Goal: Information Seeking & Learning: Learn about a topic

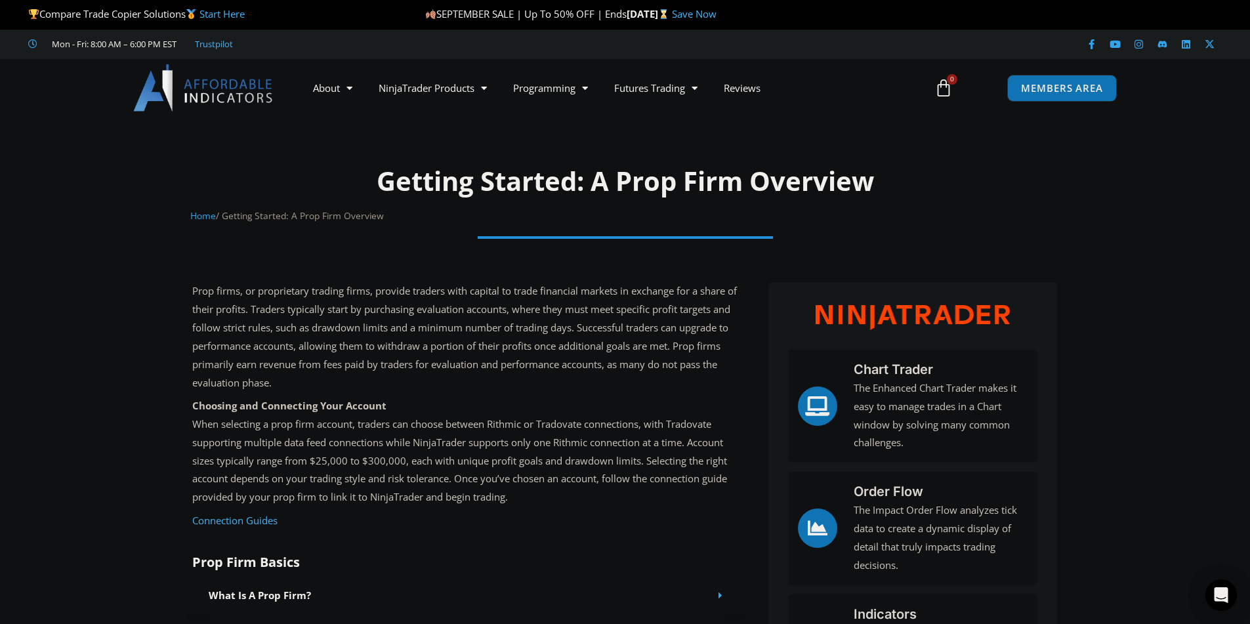
click at [717, 14] on link "Save Now" at bounding box center [694, 13] width 45 height 13
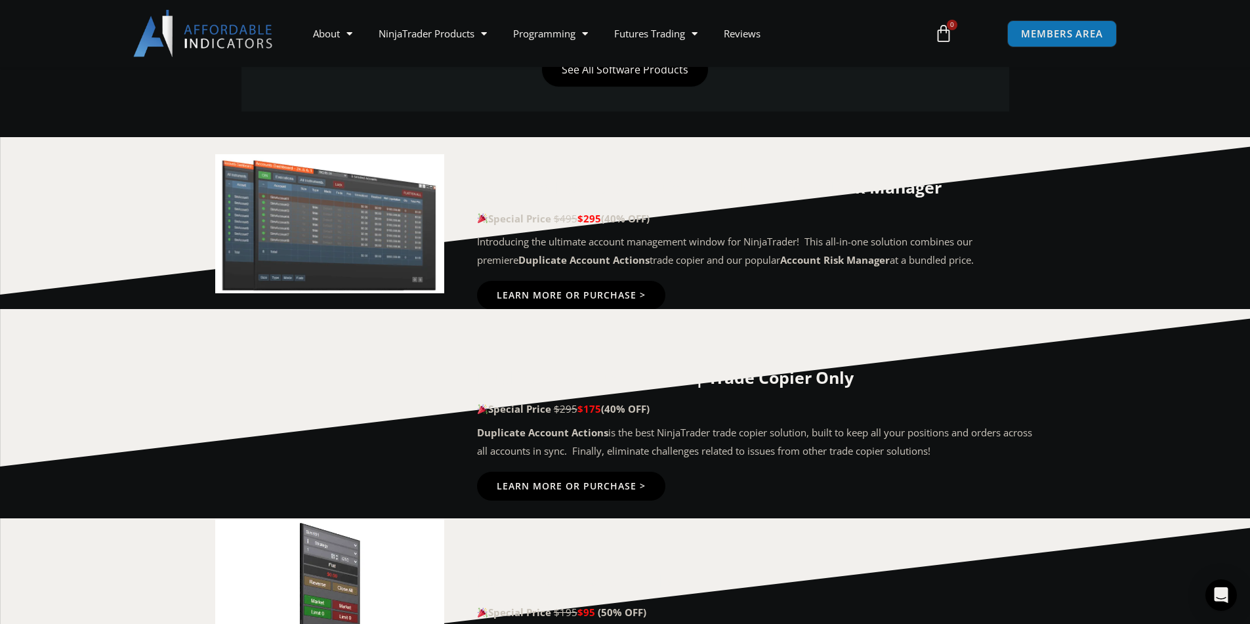
scroll to position [635, 0]
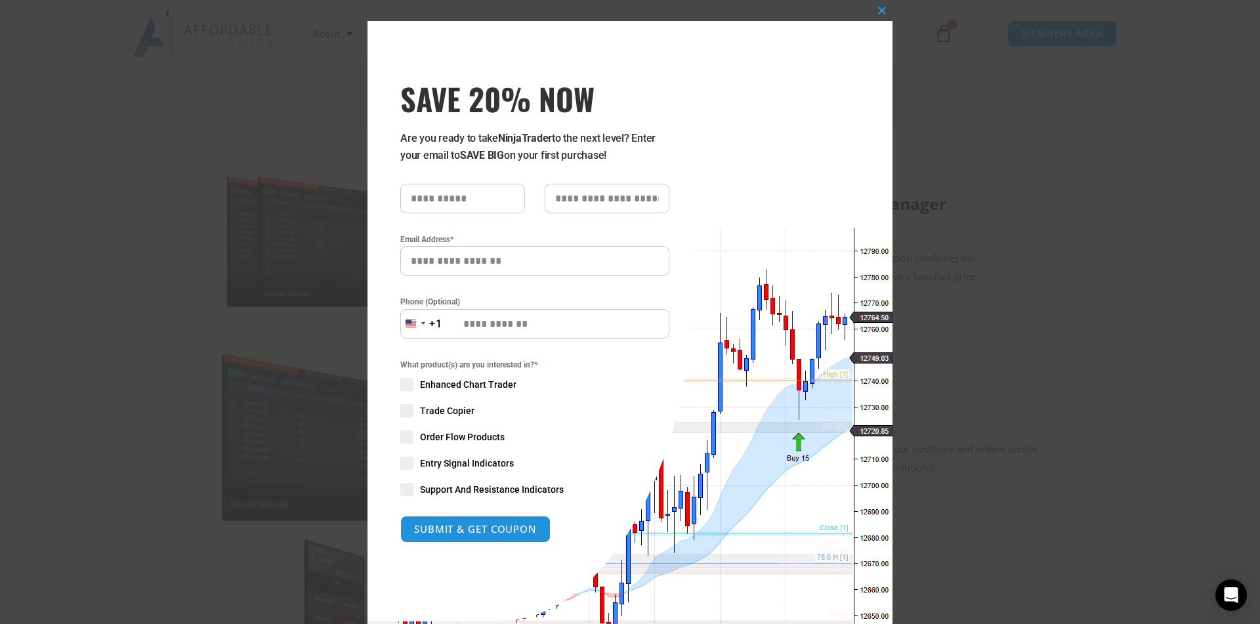
click at [123, 314] on div "Close this module SAVE 20% NOW Are you ready to take NinjaTrader to the next le…" at bounding box center [630, 312] width 1260 height 624
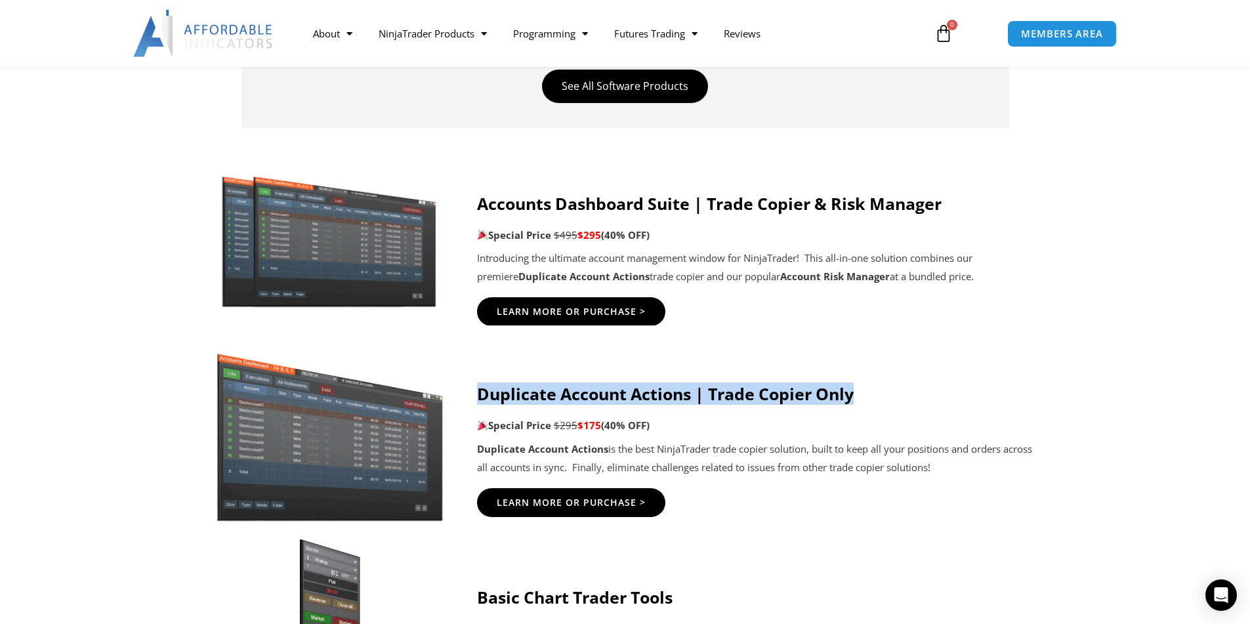
drag, startPoint x: 480, startPoint y: 398, endPoint x: 946, endPoint y: 385, distance: 466.8
click at [946, 385] on h4 "Duplicate Account Actions | Trade Copier Only" at bounding box center [756, 394] width 559 height 20
click at [962, 382] on div "Duplicate Account Actions | Trade Copier Only Special Price $295 $175 (40% OFF)…" at bounding box center [756, 450] width 559 height 169
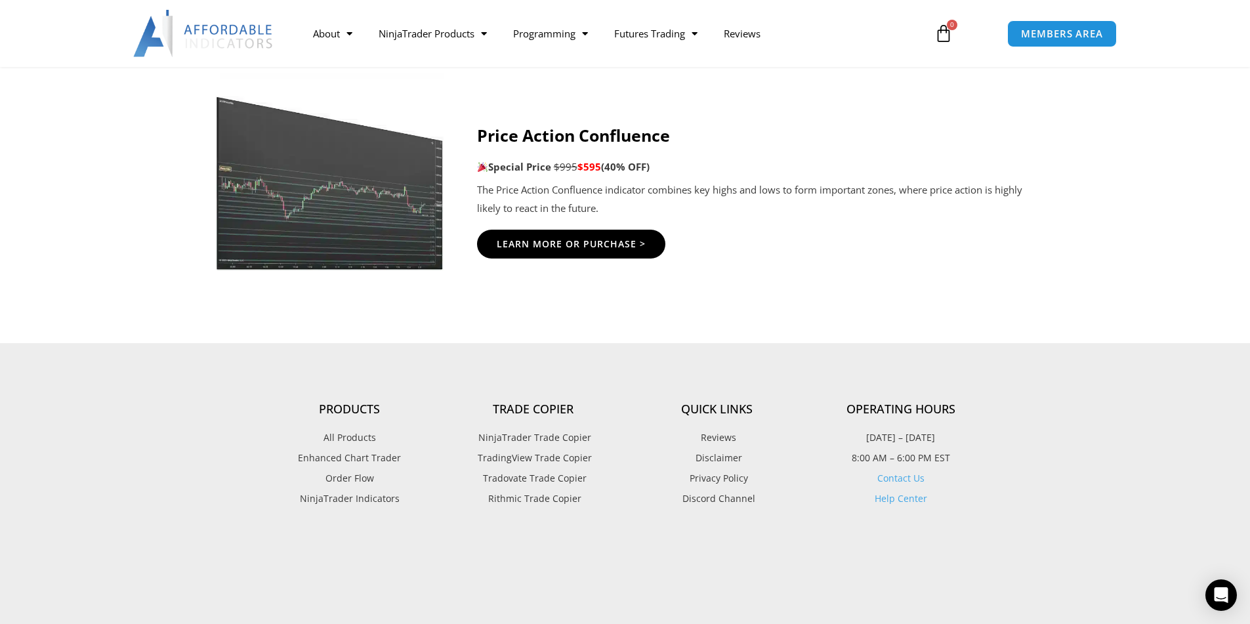
scroll to position [2407, 0]
